Goal: Communication & Community: Answer question/provide support

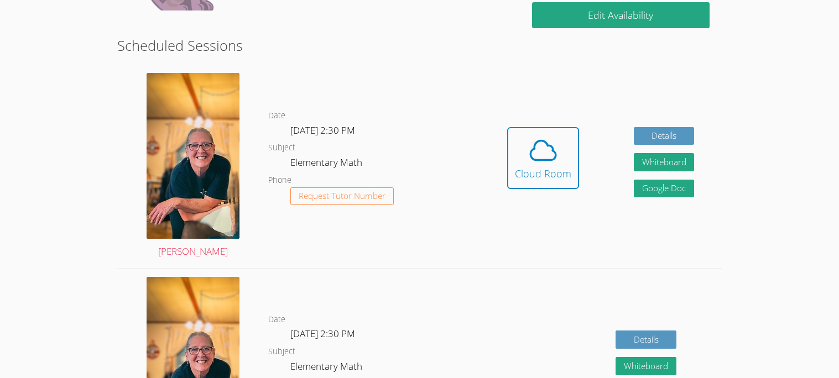
scroll to position [263, 0]
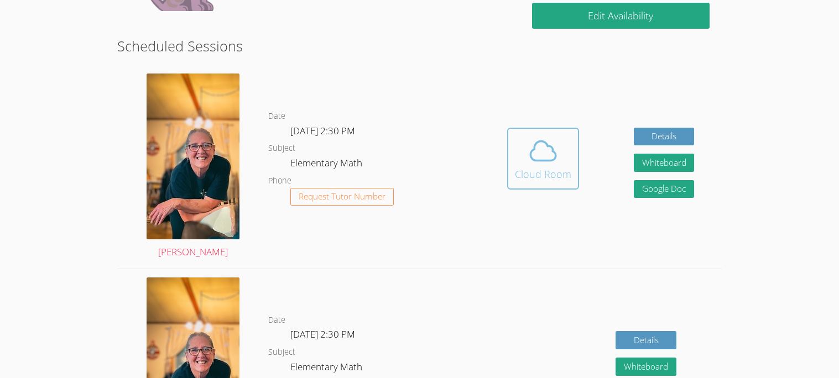
click at [562, 173] on div "Cloud Room" at bounding box center [543, 174] width 56 height 15
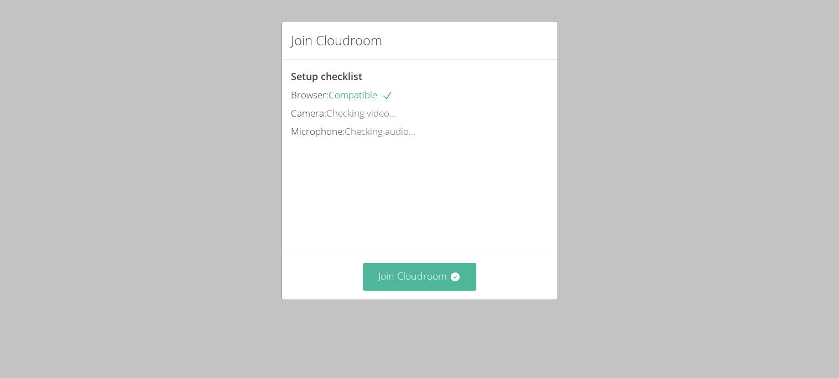
click at [435, 290] on button "Join Cloudroom" at bounding box center [419, 276] width 113 height 27
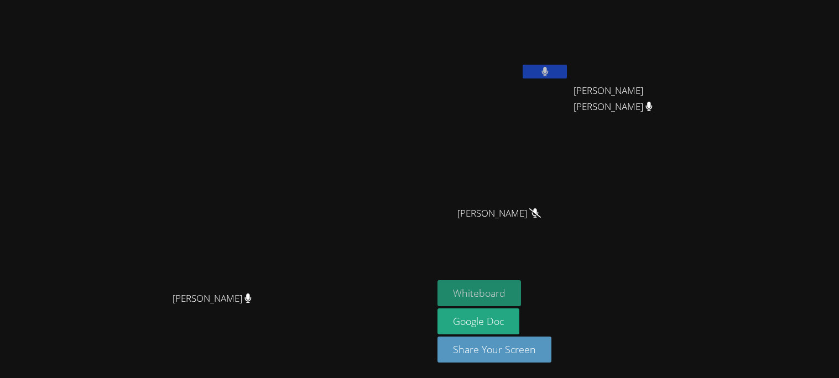
click at [521, 289] on button "Whiteboard" at bounding box center [480, 294] width 84 height 26
click at [521, 290] on button "Whiteboard" at bounding box center [480, 294] width 84 height 26
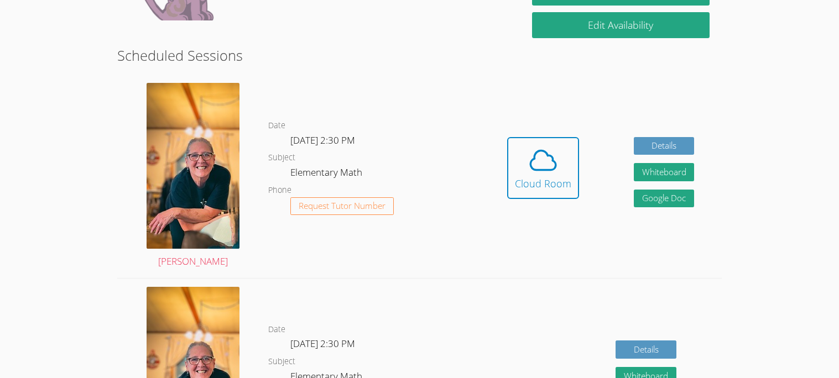
scroll to position [263, 0]
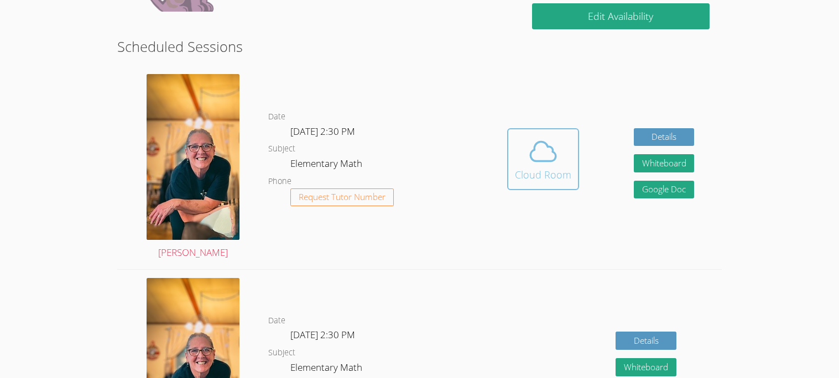
click at [536, 151] on icon at bounding box center [543, 151] width 31 height 31
click at [510, 157] on button "Cloud Room" at bounding box center [543, 159] width 72 height 62
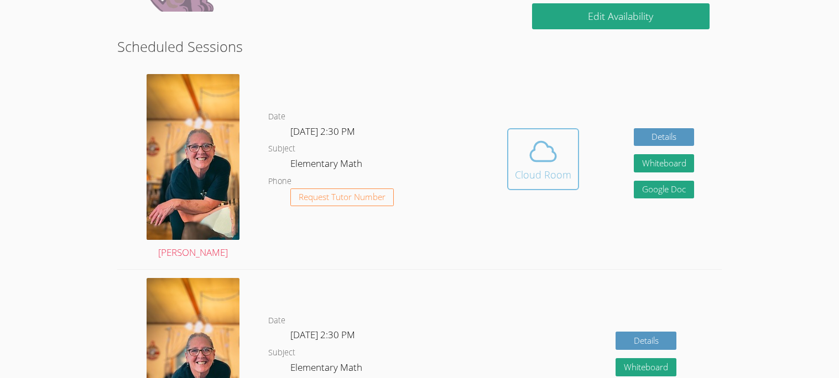
click at [542, 138] on icon at bounding box center [543, 151] width 31 height 31
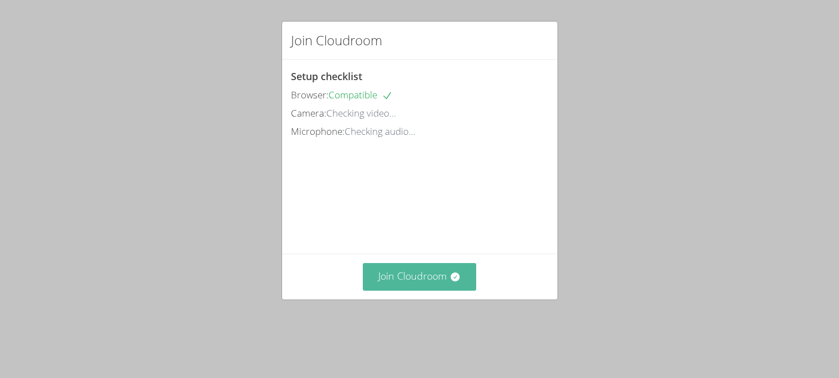
click at [434, 288] on button "Join Cloudroom" at bounding box center [419, 276] width 113 height 27
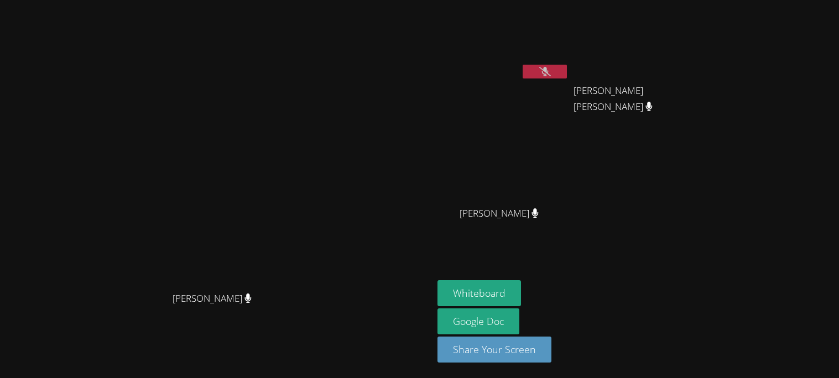
click at [551, 69] on icon at bounding box center [545, 71] width 12 height 9
click at [569, 119] on div "[PERSON_NAME]" at bounding box center [504, 63] width 132 height 118
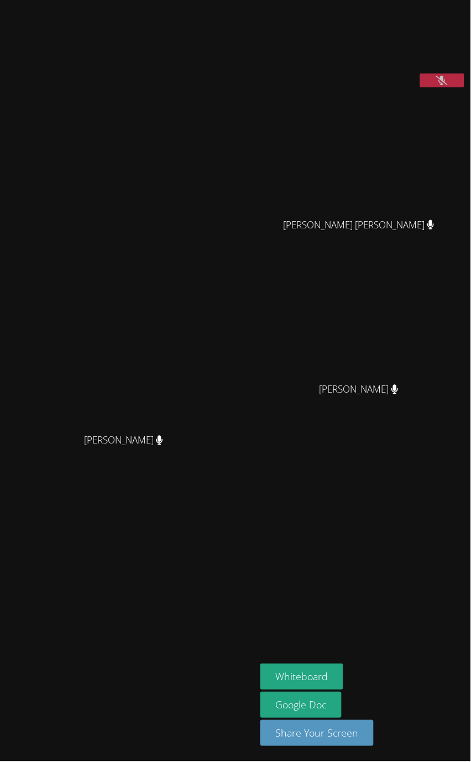
click at [436, 87] on button at bounding box center [443, 81] width 44 height 14
click at [307, 378] on button "Whiteboard" at bounding box center [303, 678] width 84 height 26
click at [309, 378] on button "Whiteboard" at bounding box center [303, 678] width 84 height 26
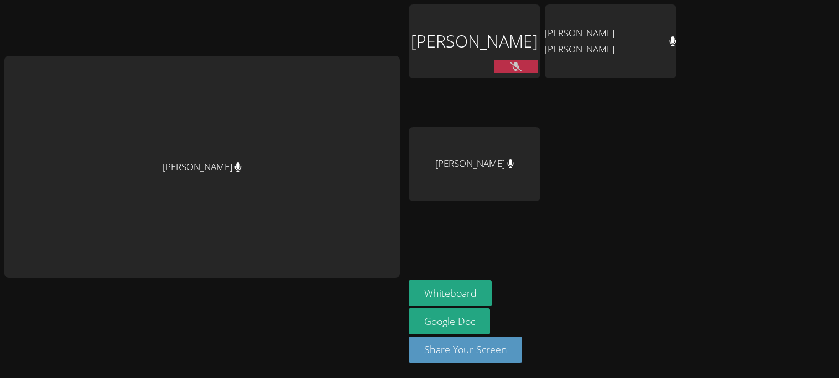
click at [609, 210] on div "Sophia Alvarado Shamaiah Lei Ibarra Quynh Pham" at bounding box center [543, 124] width 268 height 241
click at [610, 209] on div "Sophia Alvarado Shamaiah Lei Ibarra Quynh Pham" at bounding box center [543, 124] width 268 height 241
click at [610, 210] on div "Sophia Alvarado Shamaiah Lei Ibarra Quynh Pham" at bounding box center [543, 124] width 268 height 241
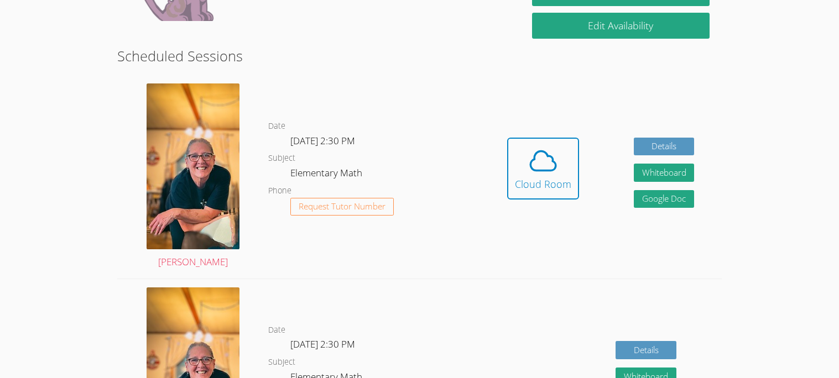
scroll to position [262, 0]
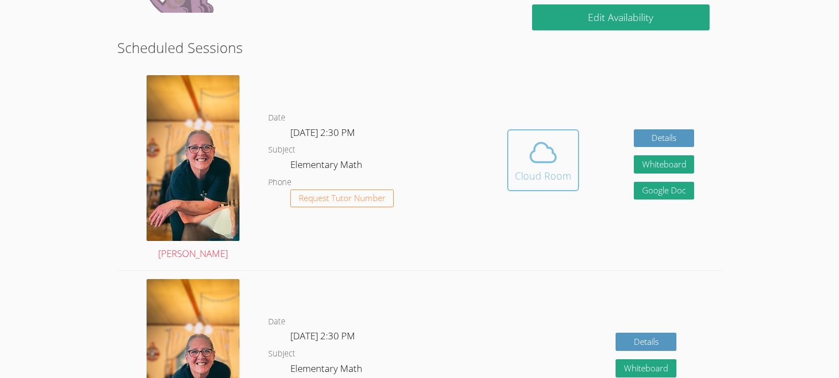
click at [544, 177] on div "Cloud Room" at bounding box center [543, 175] width 56 height 15
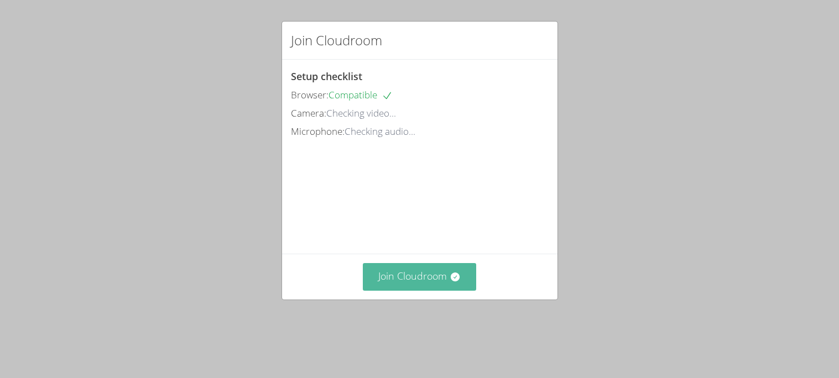
click at [443, 290] on button "Join Cloudroom" at bounding box center [419, 276] width 113 height 27
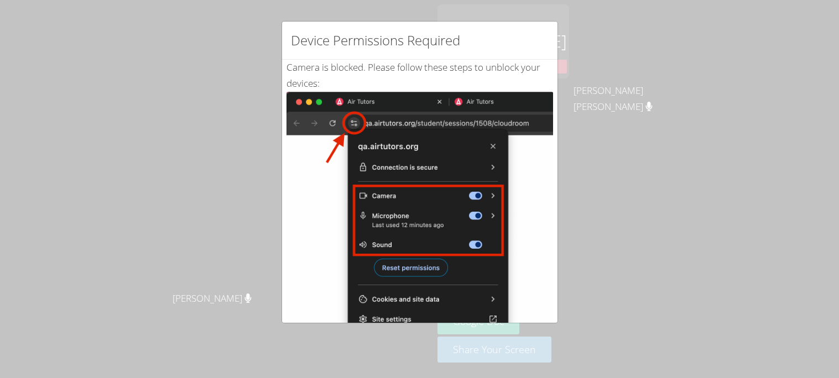
click at [679, 77] on div "Device Permissions Required Camera is blocked . Please follow these steps to un…" at bounding box center [419, 189] width 839 height 378
click at [413, 2] on div "Device Permissions Required Microphone is blocked . Please follow these steps t…" at bounding box center [419, 189] width 839 height 378
click at [651, 38] on div "Device Permissions Required Camera is blocked . Please follow these steps to un…" at bounding box center [419, 189] width 839 height 378
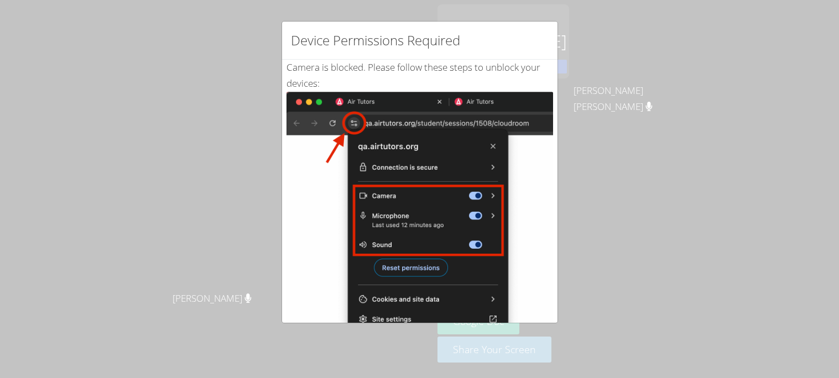
scroll to position [197, 0]
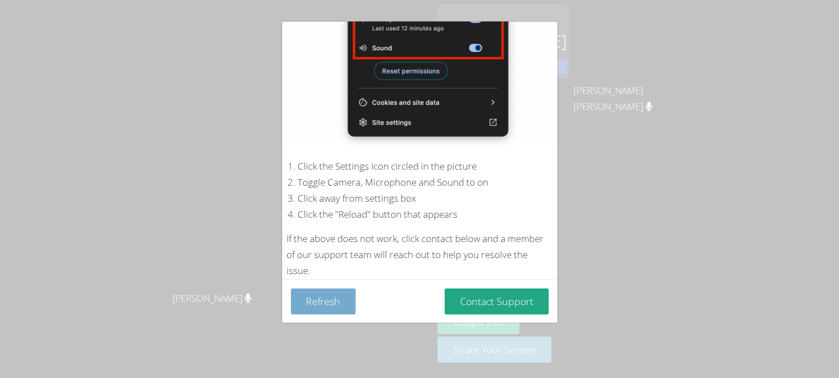
click at [331, 300] on button "Refresh" at bounding box center [323, 302] width 65 height 26
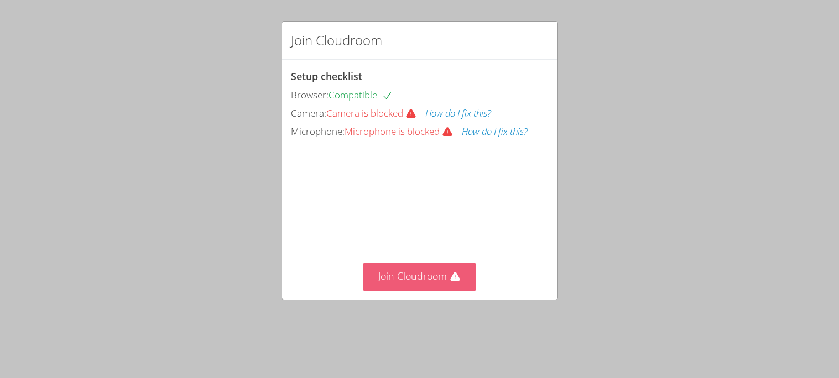
click at [443, 290] on button "Join Cloudroom" at bounding box center [419, 276] width 113 height 27
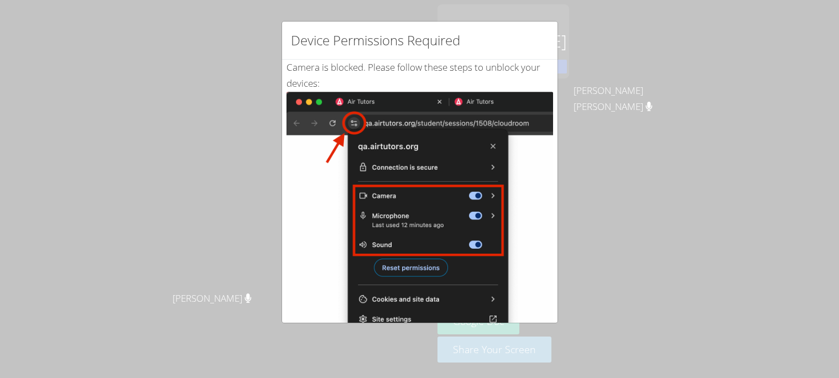
scroll to position [197, 0]
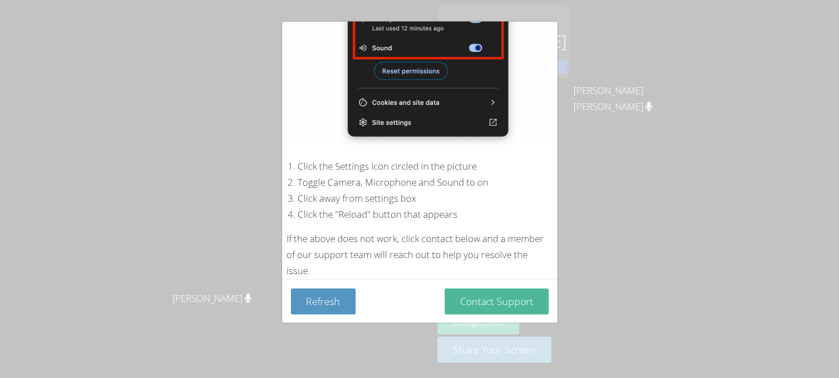
click at [530, 298] on button "Contact Support" at bounding box center [497, 302] width 104 height 26
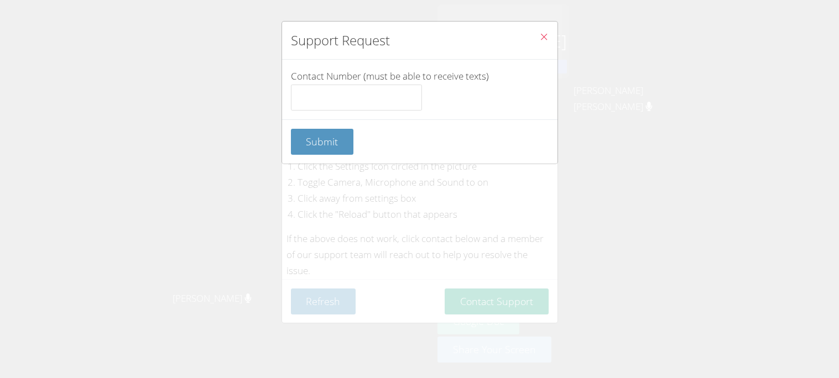
click at [537, 32] on button "Close" at bounding box center [544, 39] width 27 height 34
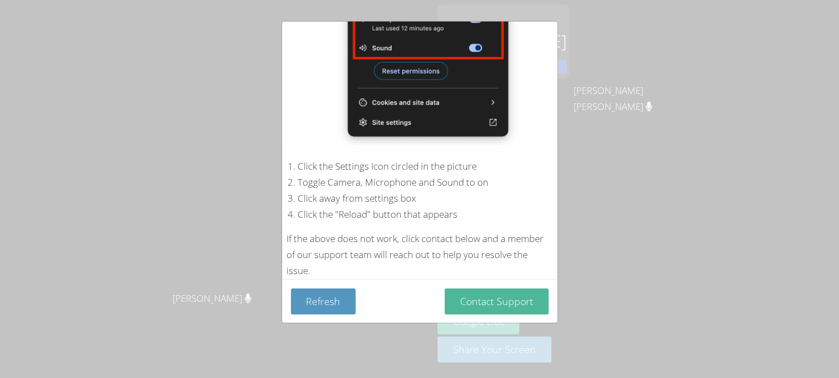
click at [474, 308] on button "Contact Support" at bounding box center [497, 302] width 104 height 26
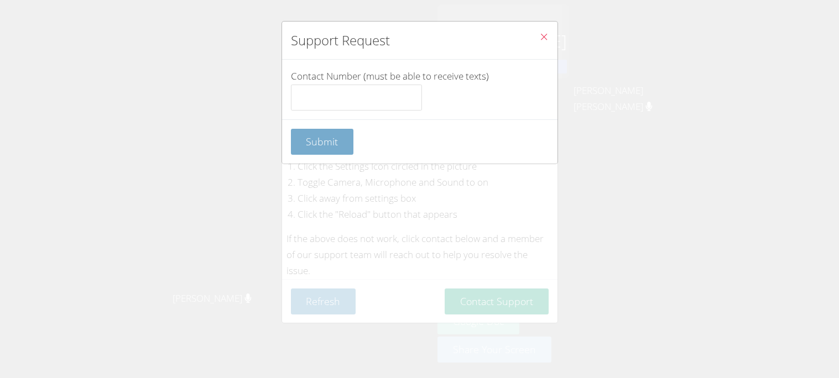
click at [506, 44] on div "Support Request Contact Number (must be able to receive texts) Submit" at bounding box center [420, 92] width 277 height 143
click at [331, 147] on span "Submit" at bounding box center [322, 141] width 32 height 13
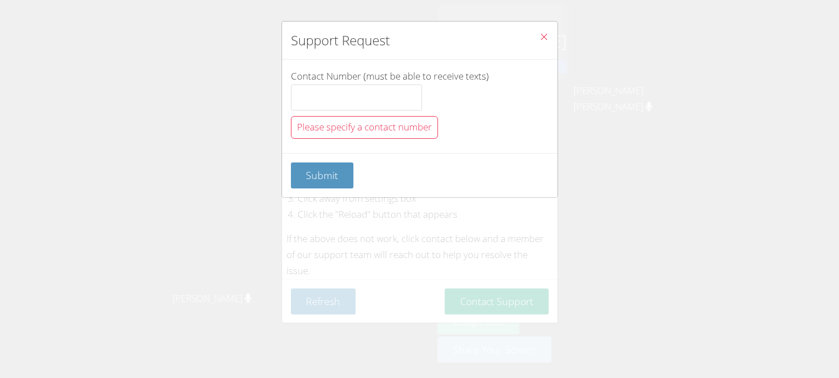
click at [549, 34] on button "Close" at bounding box center [544, 39] width 27 height 34
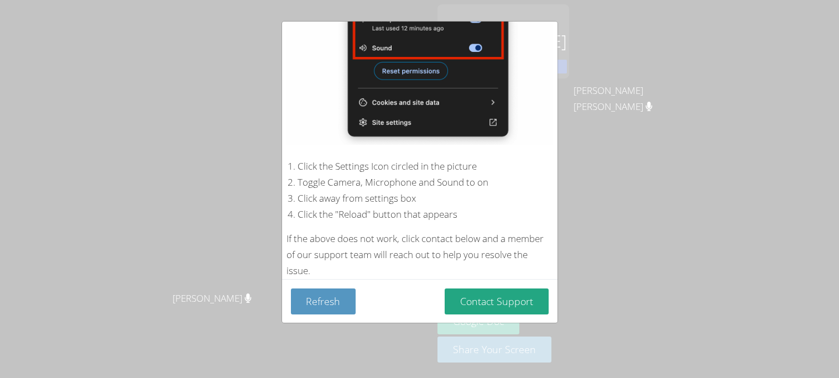
click at [549, 34] on img at bounding box center [420, 20] width 267 height 250
click at [595, 67] on div "Device Permissions Required Camera is blocked . Please follow these steps to un…" at bounding box center [419, 189] width 839 height 378
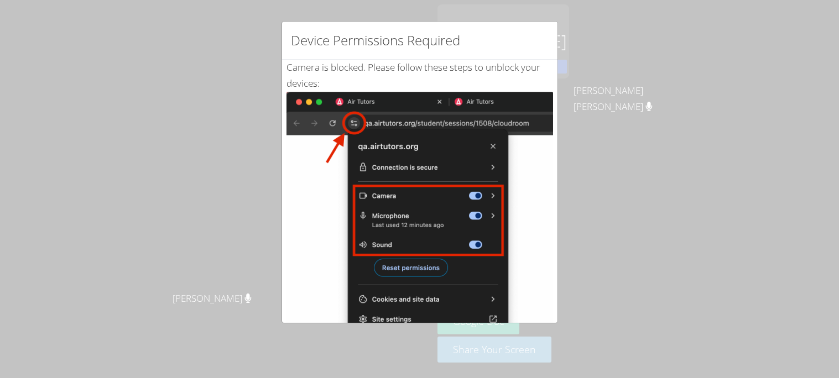
click at [637, 248] on div "Device Permissions Required Camera is blocked . Please follow these steps to un…" at bounding box center [419, 189] width 839 height 378
click at [638, 249] on div "Device Permissions Required Camera is blocked . Please follow these steps to un…" at bounding box center [419, 189] width 839 height 378
click at [489, 146] on img at bounding box center [420, 217] width 267 height 250
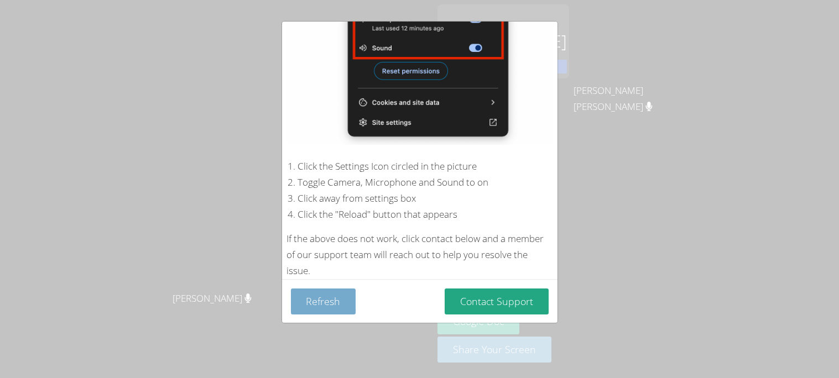
click at [341, 303] on button "Refresh" at bounding box center [323, 302] width 65 height 26
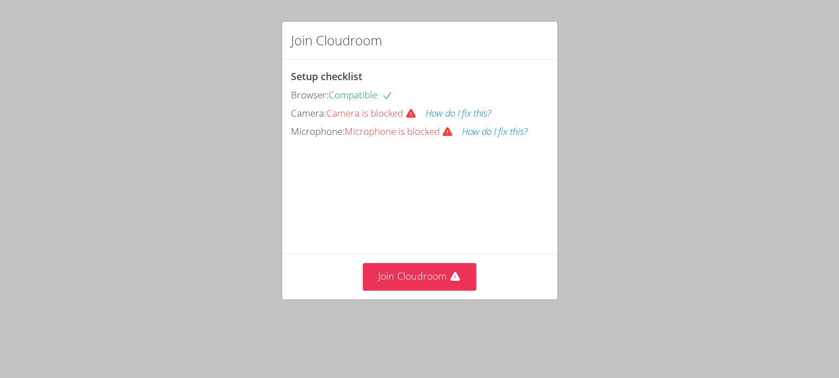
click at [464, 112] on button "How do I fix this?" at bounding box center [459, 114] width 66 height 16
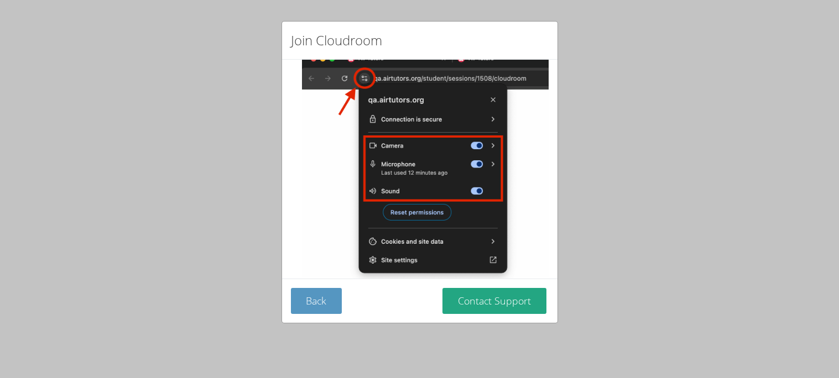
scroll to position [171, 0]
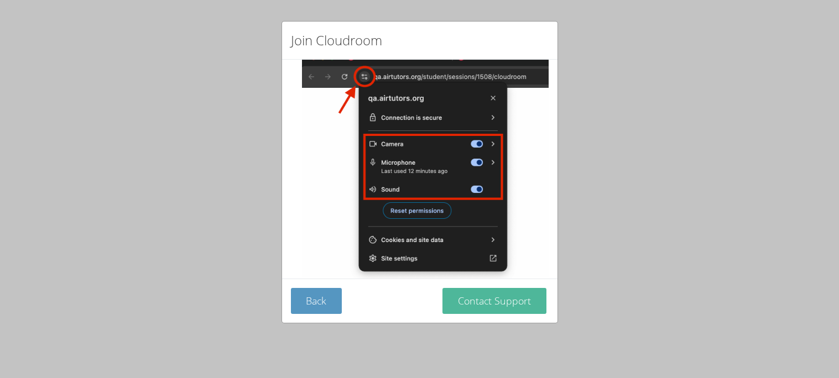
click at [494, 288] on button "Contact Support" at bounding box center [495, 301] width 104 height 26
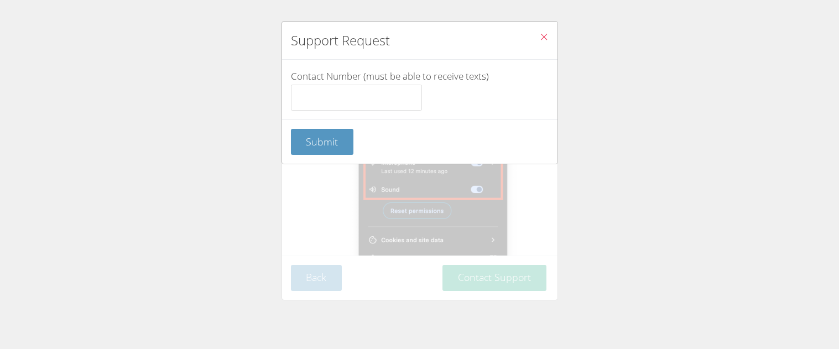
click at [538, 35] on button "Close" at bounding box center [544, 39] width 27 height 34
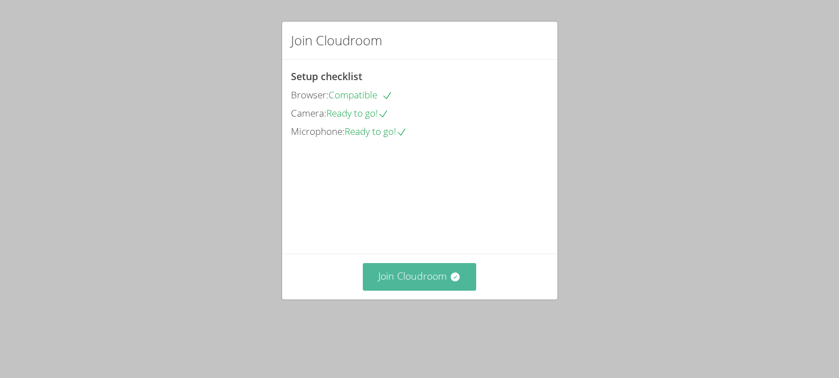
click at [451, 283] on icon at bounding box center [455, 277] width 11 height 11
